Goal: Information Seeking & Learning: Learn about a topic

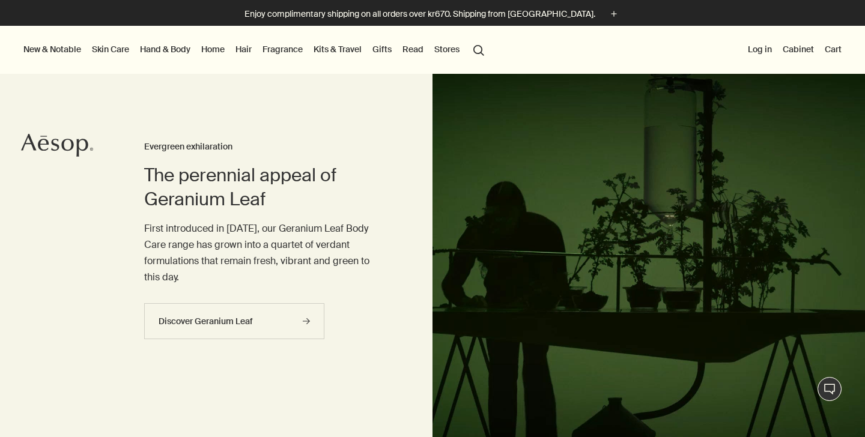
click at [172, 44] on link "Hand & Body" at bounding box center [165, 49] width 55 height 16
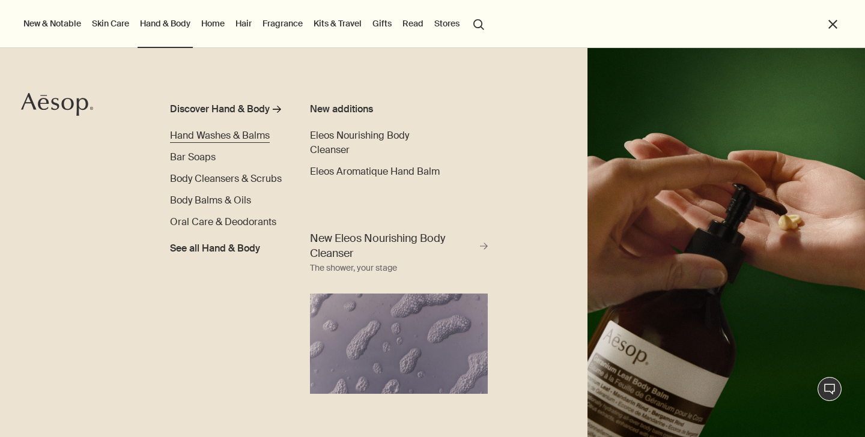
click at [218, 134] on span "Hand Washes & Balms" at bounding box center [220, 135] width 100 height 13
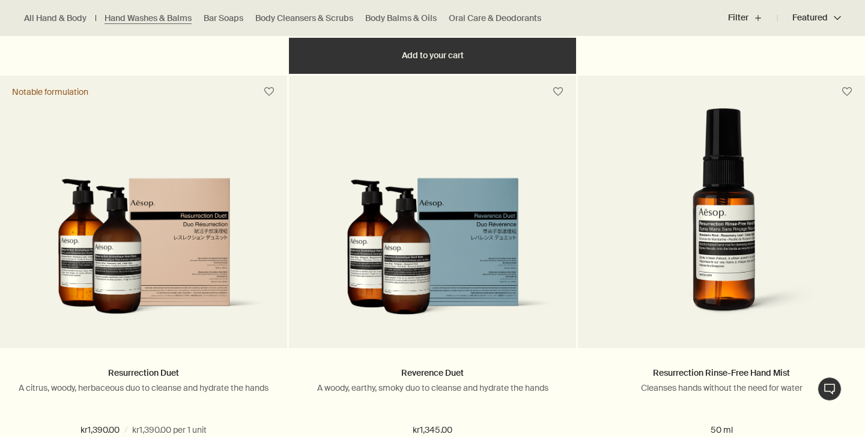
scroll to position [1229, 0]
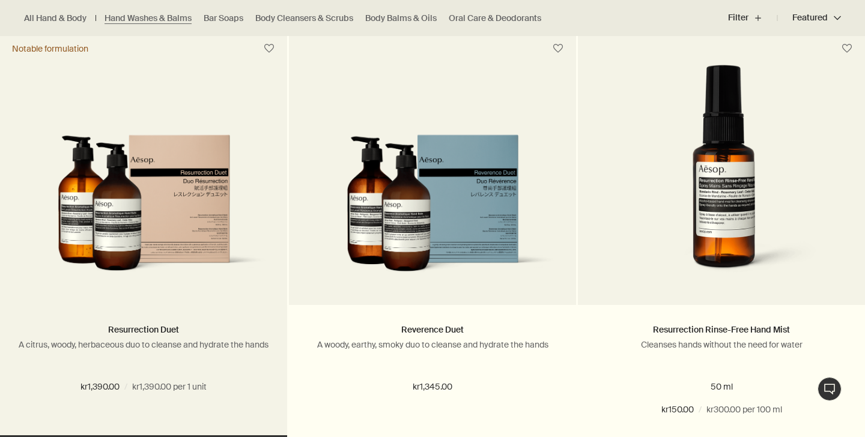
click at [181, 239] on img at bounding box center [143, 211] width 251 height 153
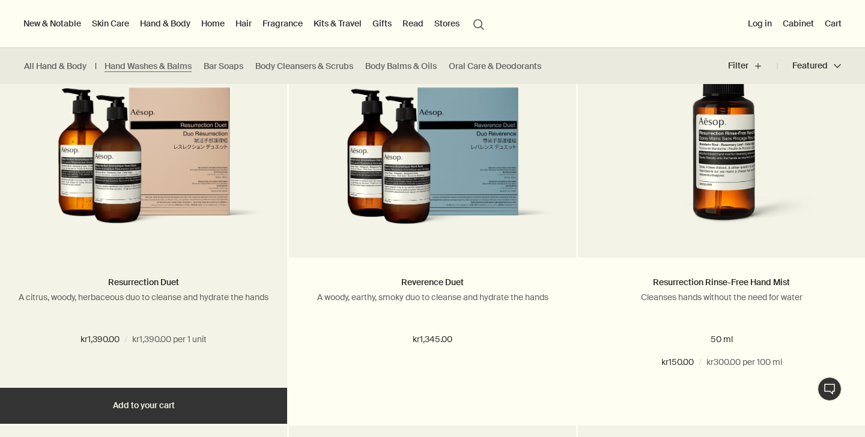
scroll to position [1227, 0]
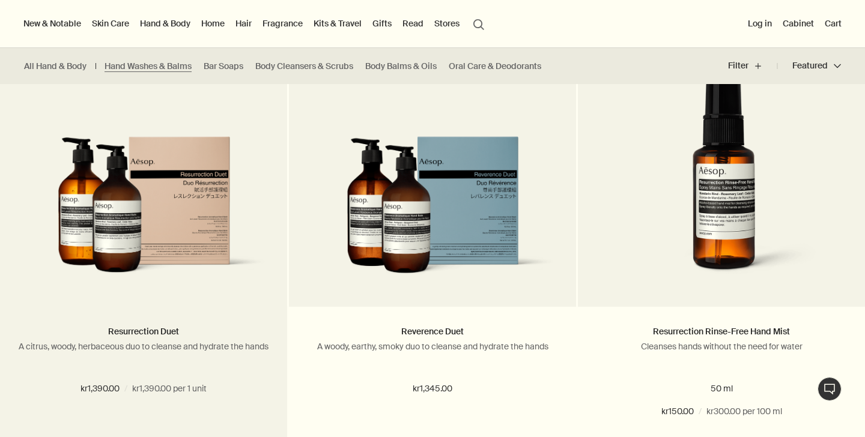
click at [154, 213] on img at bounding box center [143, 212] width 251 height 153
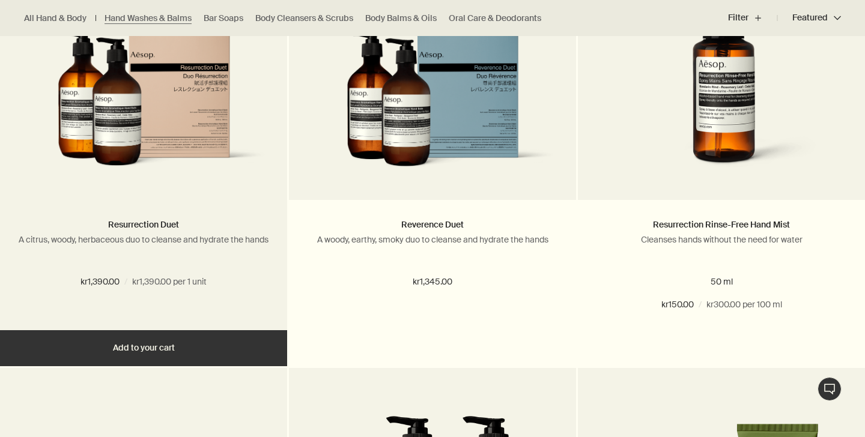
scroll to position [1337, 0]
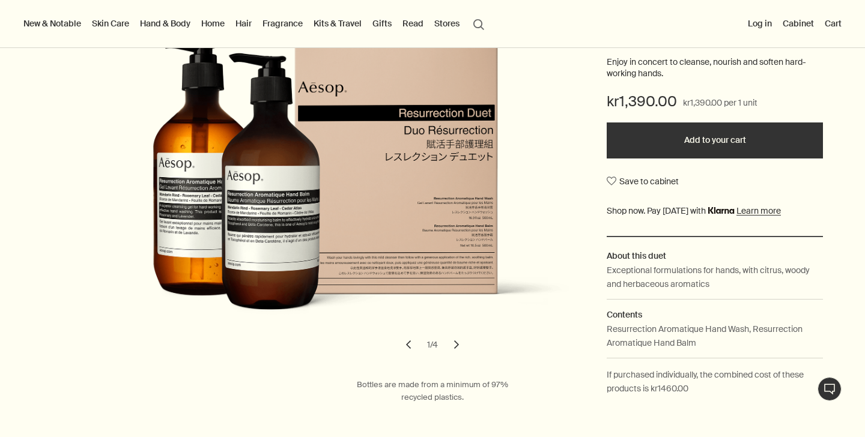
scroll to position [161, 0]
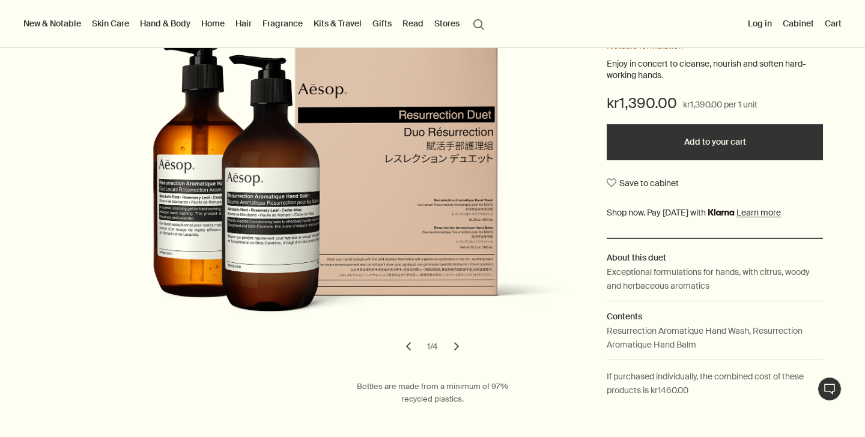
click at [458, 347] on button "chevron" at bounding box center [456, 346] width 26 height 26
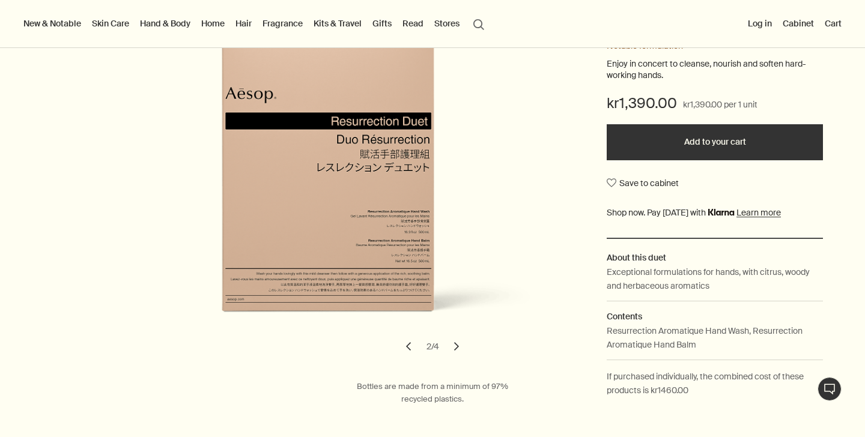
click at [458, 348] on button "chevron" at bounding box center [456, 346] width 26 height 26
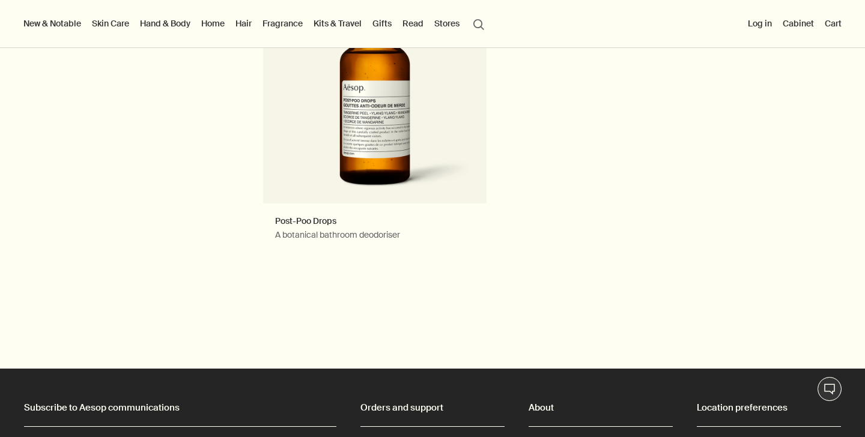
scroll to position [1719, 0]
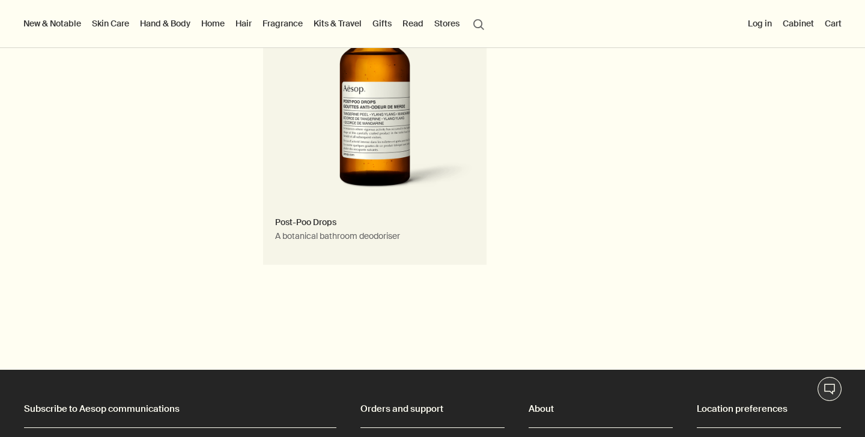
click at [398, 158] on link "Post-Poo Drops A botanical bathroom deodoriser Bathroom staple" at bounding box center [374, 112] width 223 height 306
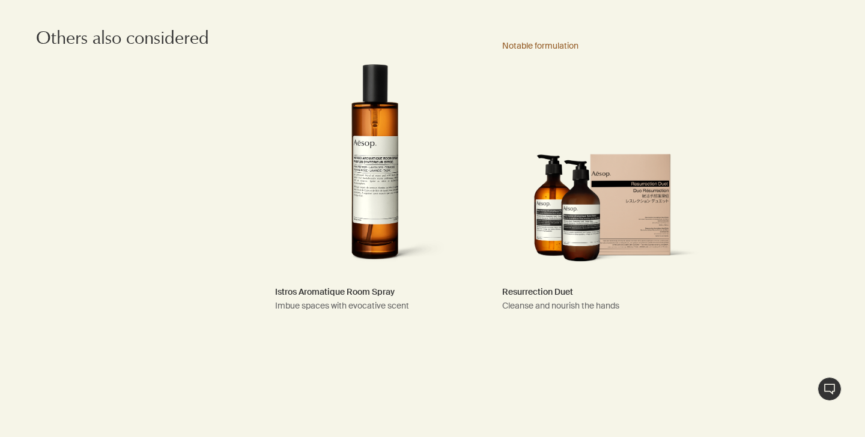
scroll to position [2062, 0]
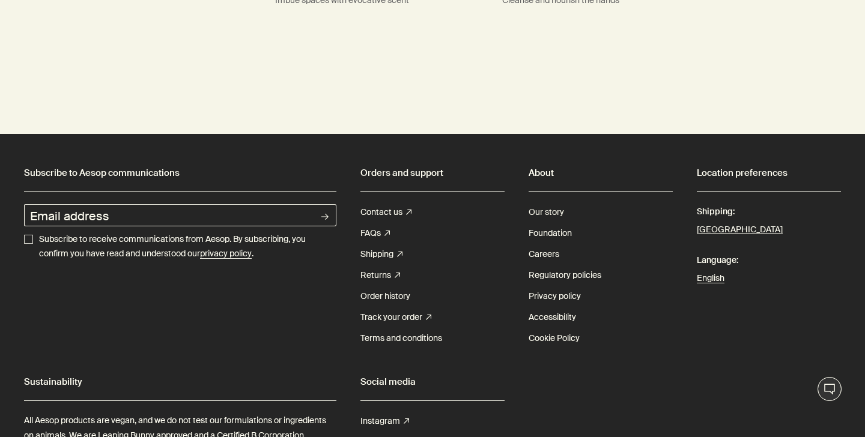
click at [543, 212] on link "Our story" at bounding box center [545, 212] width 35 height 21
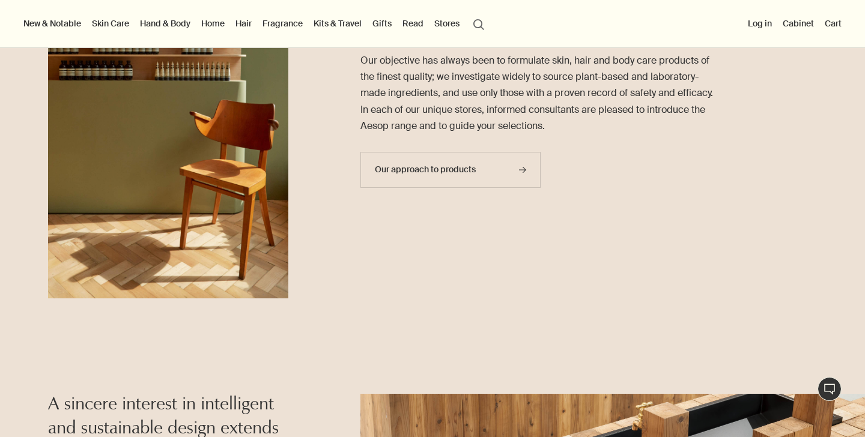
scroll to position [498, 0]
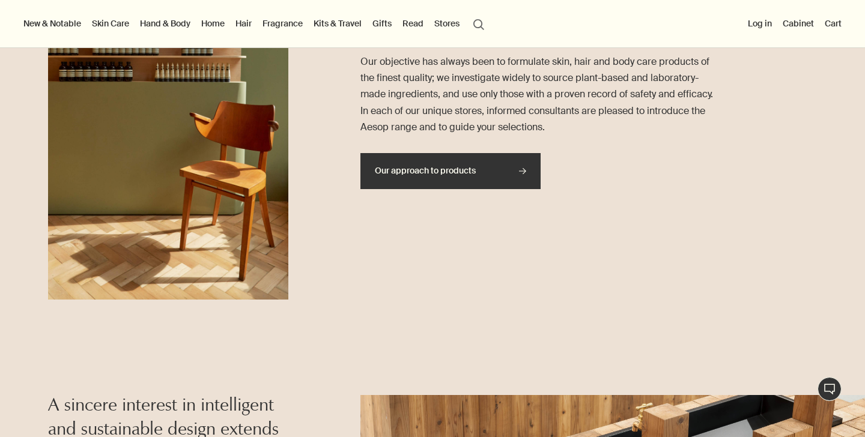
click at [482, 171] on link "Our approach to products rightArrow" at bounding box center [450, 171] width 180 height 36
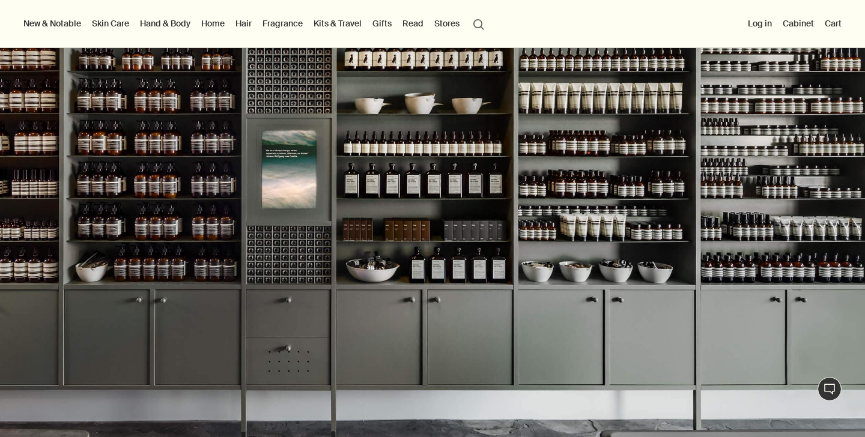
scroll to position [110, 0]
